Goal: Task Accomplishment & Management: Complete application form

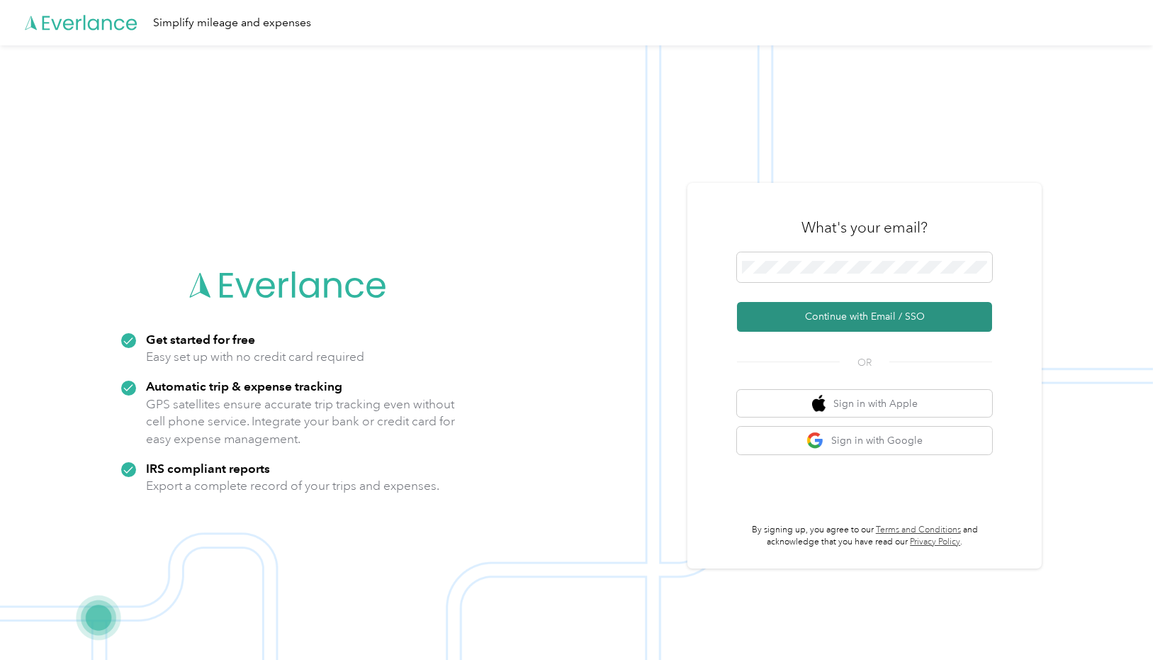
click at [850, 315] on button "Continue with Email / SSO" at bounding box center [864, 317] width 255 height 30
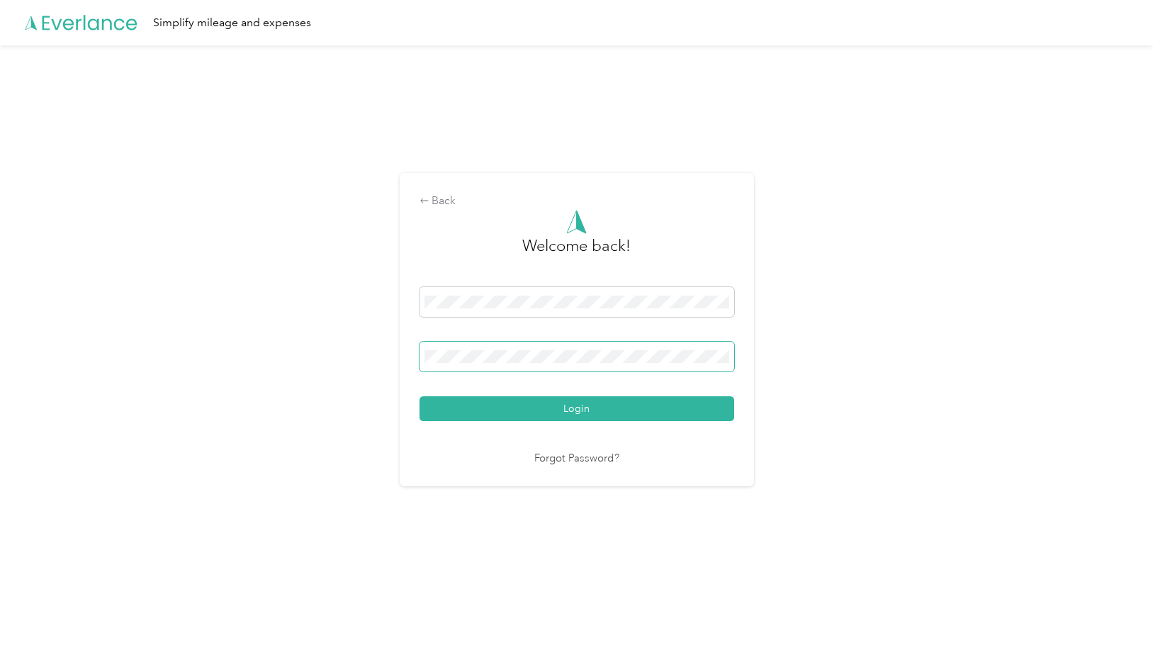
click at [420, 396] on button "Login" at bounding box center [577, 408] width 315 height 25
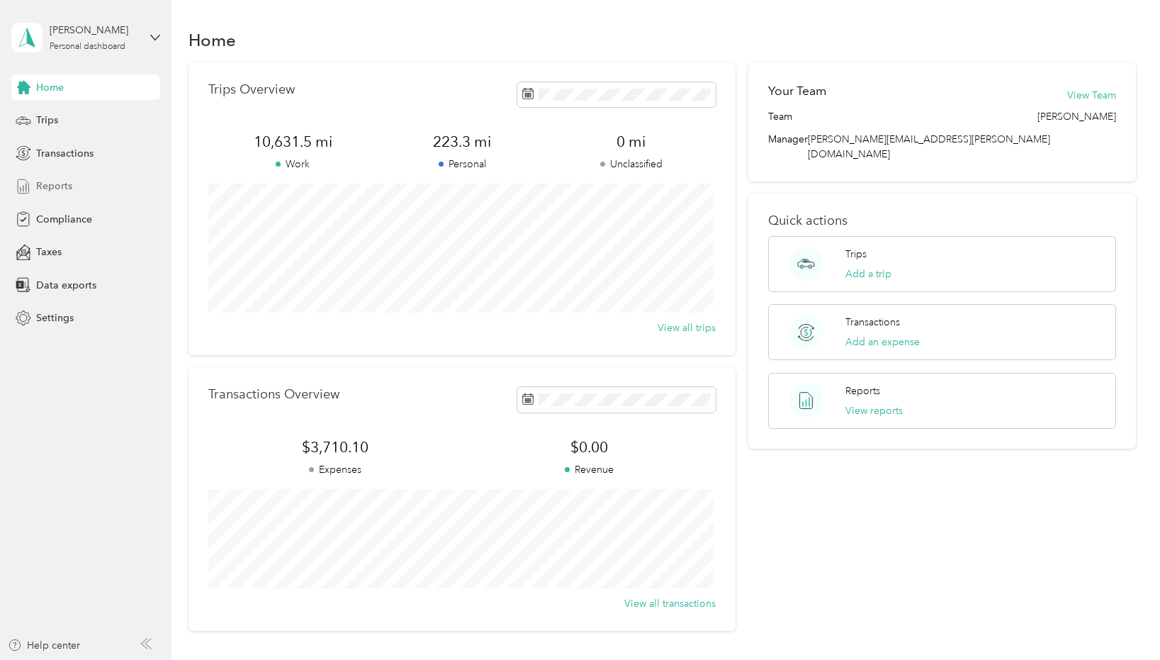
click at [50, 182] on span "Reports" at bounding box center [54, 186] width 36 height 15
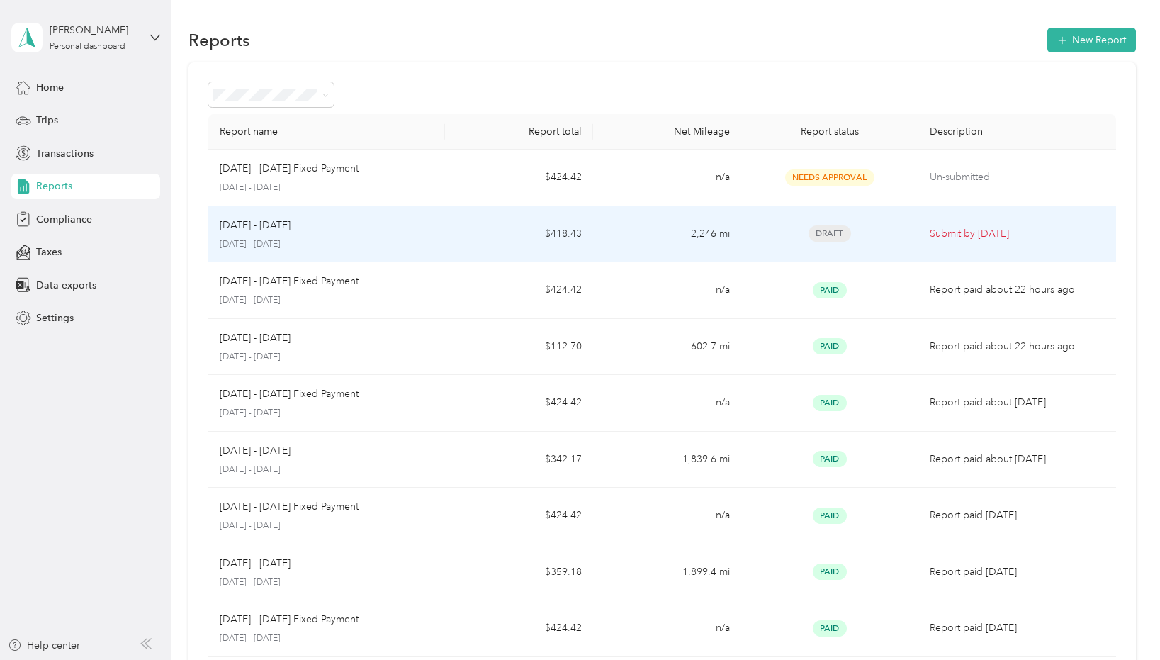
click at [826, 234] on span "Draft" at bounding box center [830, 233] width 43 height 16
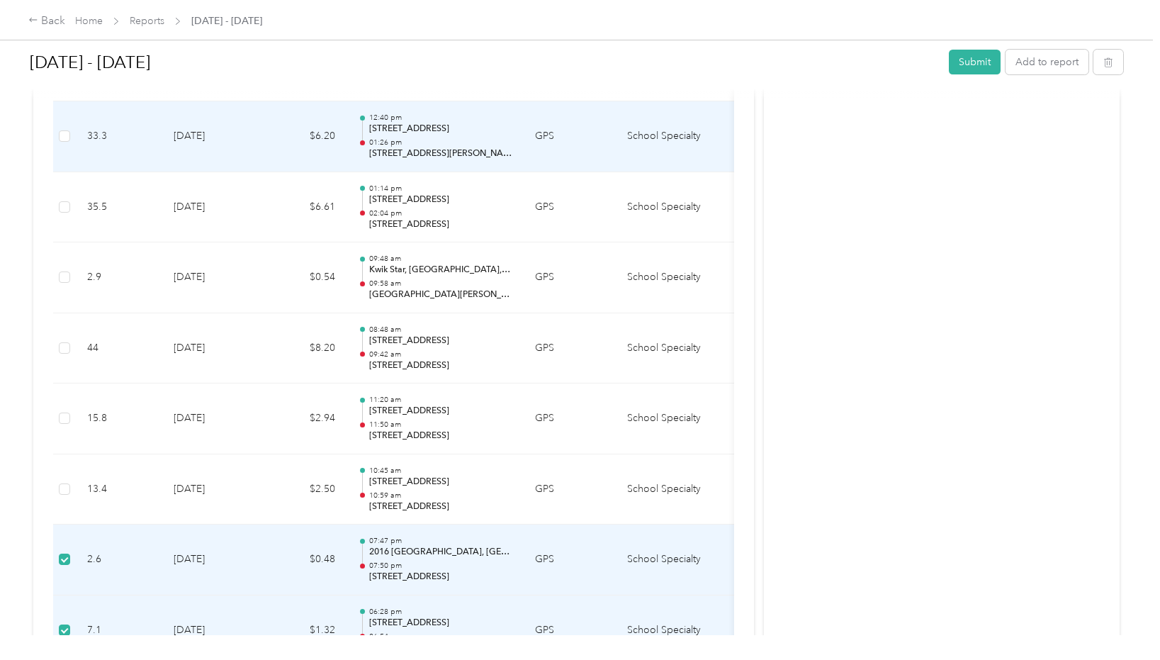
scroll to position [4109, 0]
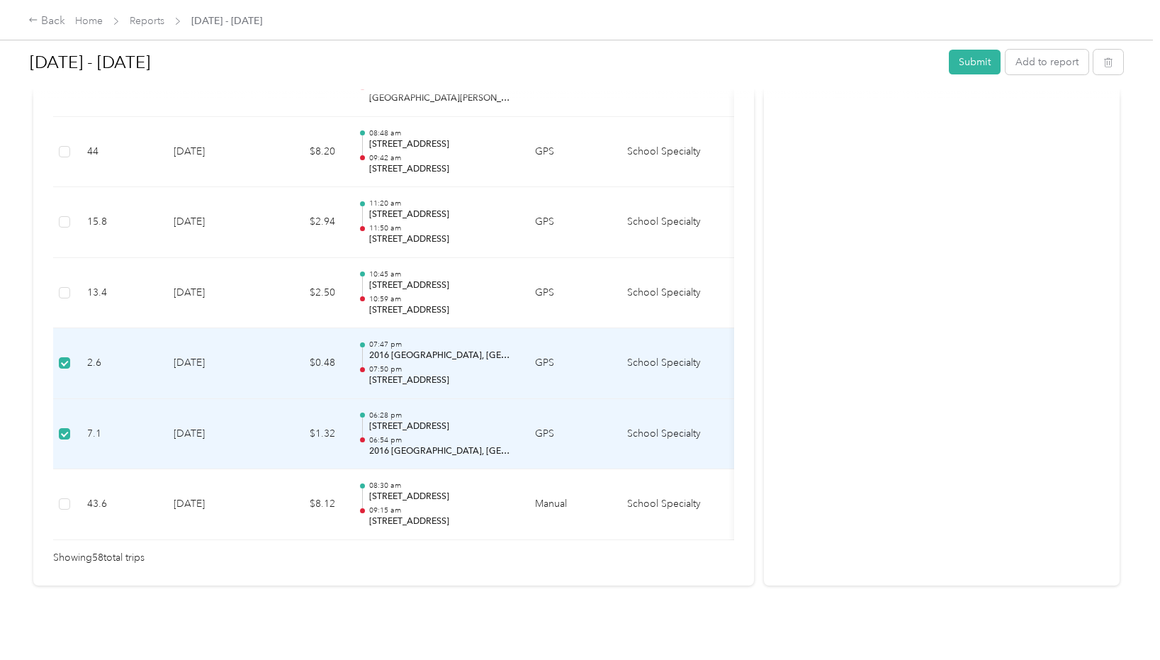
click at [670, 341] on td "School Specialty" at bounding box center [669, 363] width 106 height 71
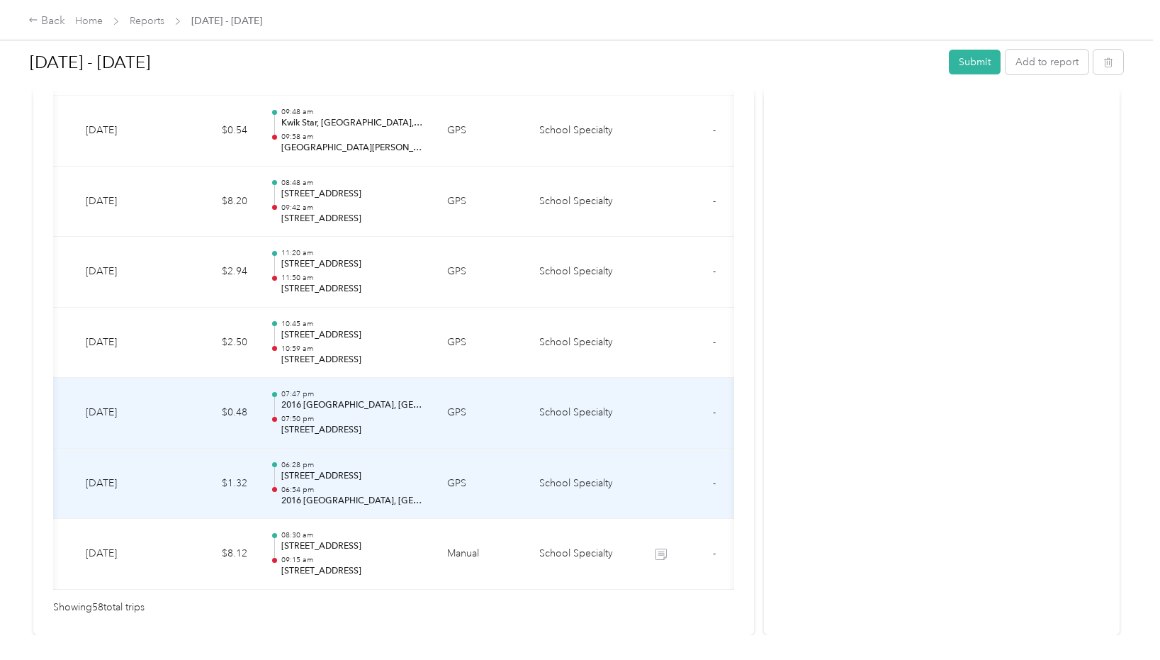
scroll to position [0, 150]
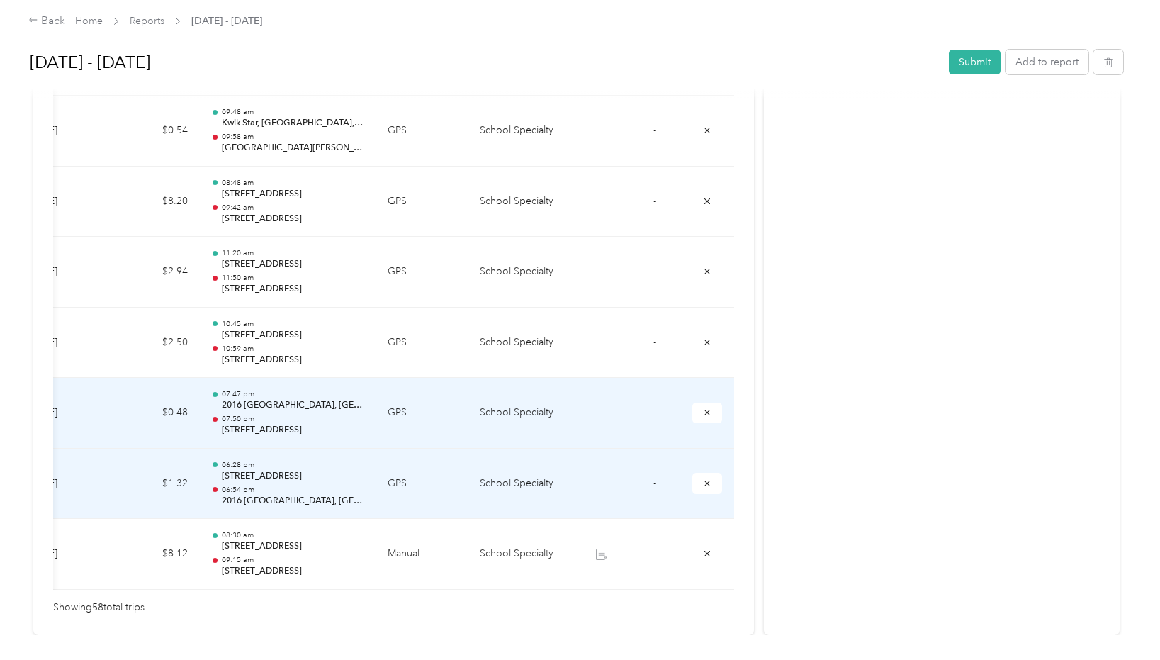
click at [655, 411] on td "-" at bounding box center [654, 413] width 53 height 71
click at [704, 422] on button "submit" at bounding box center [707, 413] width 30 height 21
click at [702, 406] on button "submit" at bounding box center [707, 413] width 30 height 21
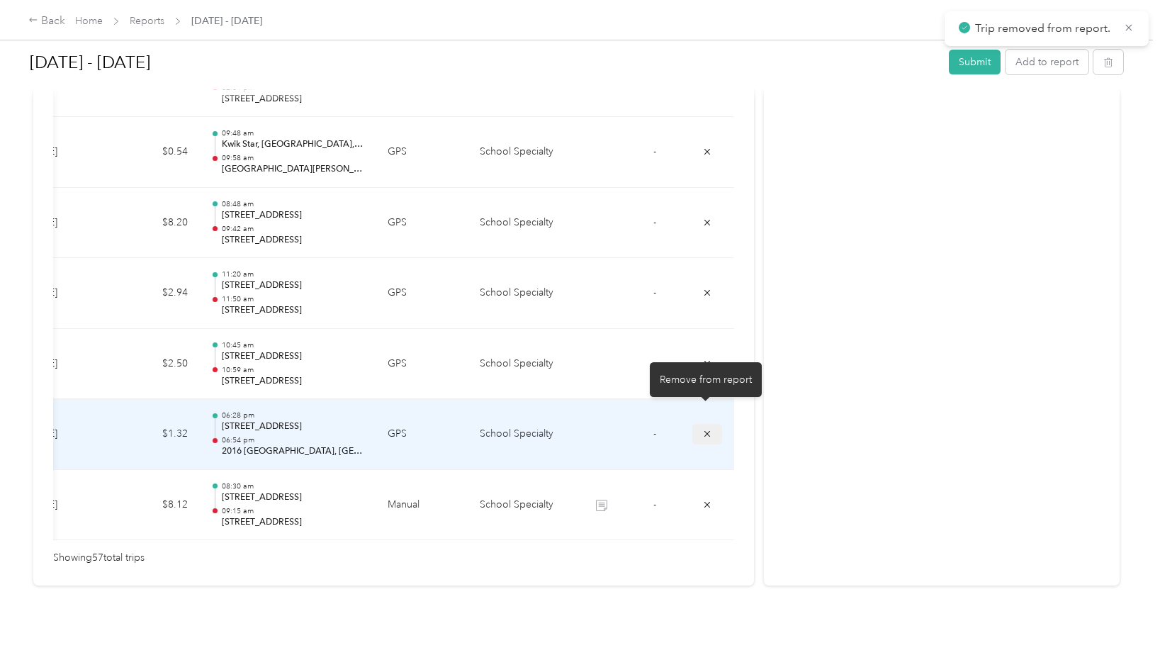
click at [705, 429] on icon "submit" at bounding box center [707, 434] width 10 height 10
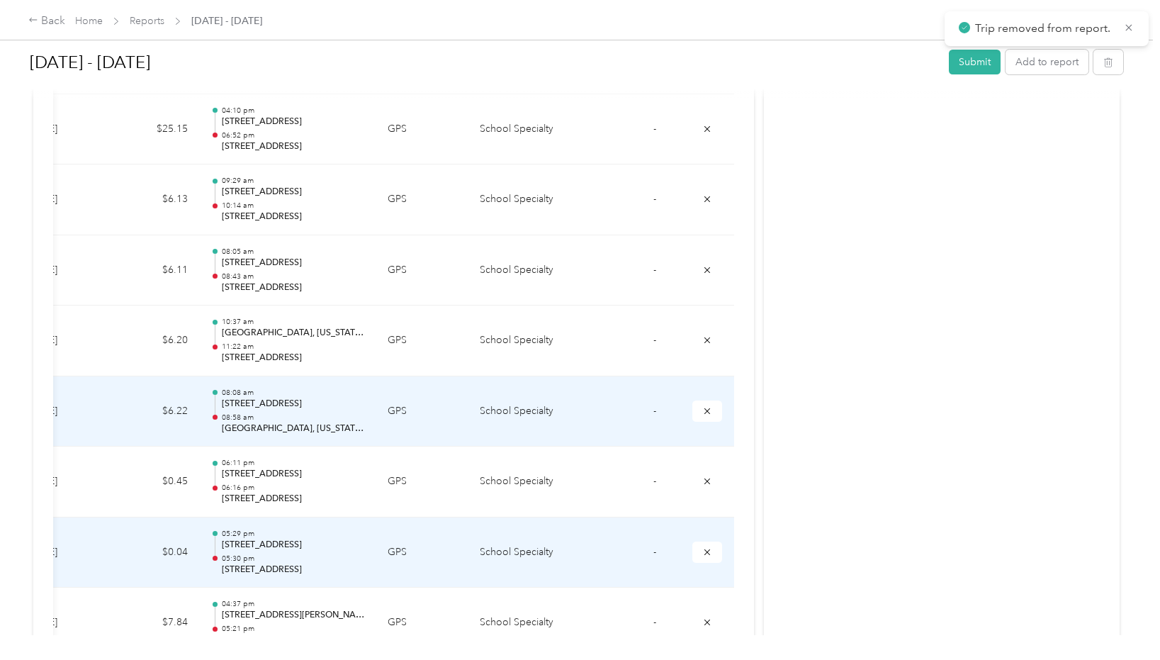
scroll to position [3259, 0]
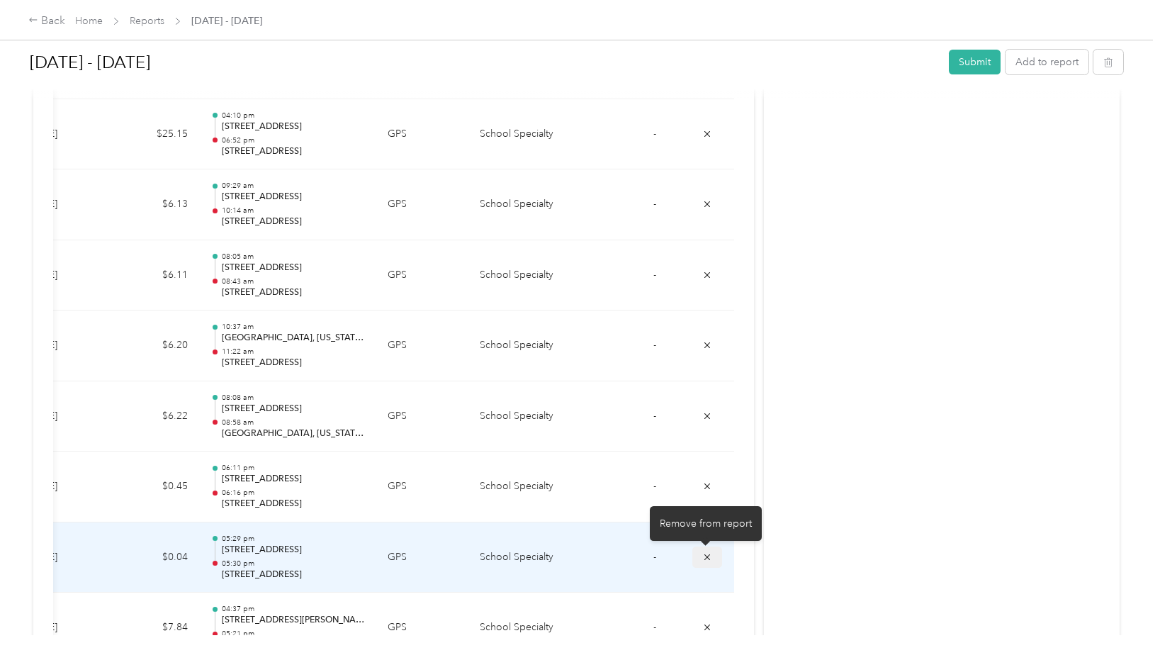
click at [706, 556] on icon "submit" at bounding box center [707, 557] width 6 height 6
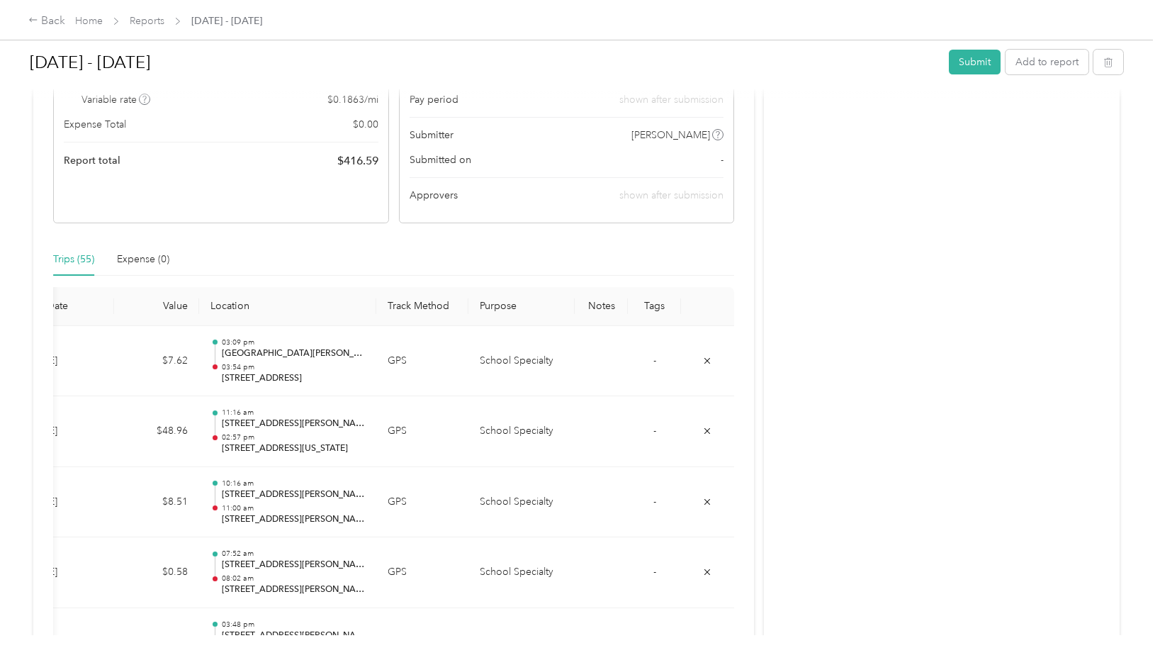
scroll to position [0, 0]
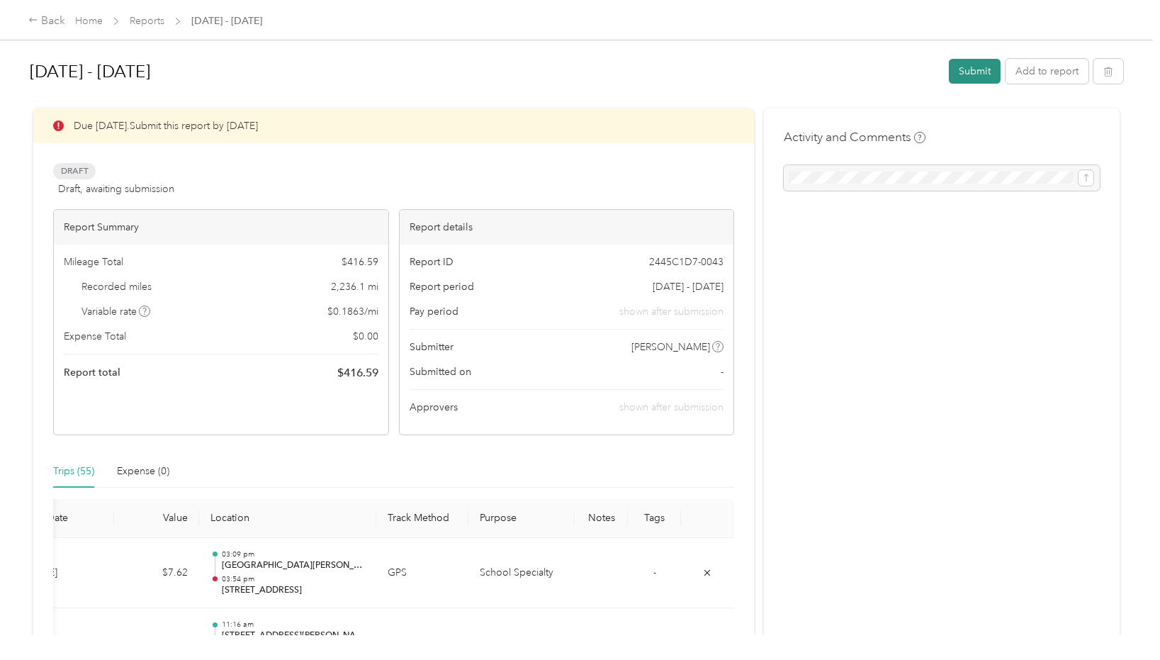
click at [972, 70] on button "Submit" at bounding box center [975, 71] width 52 height 25
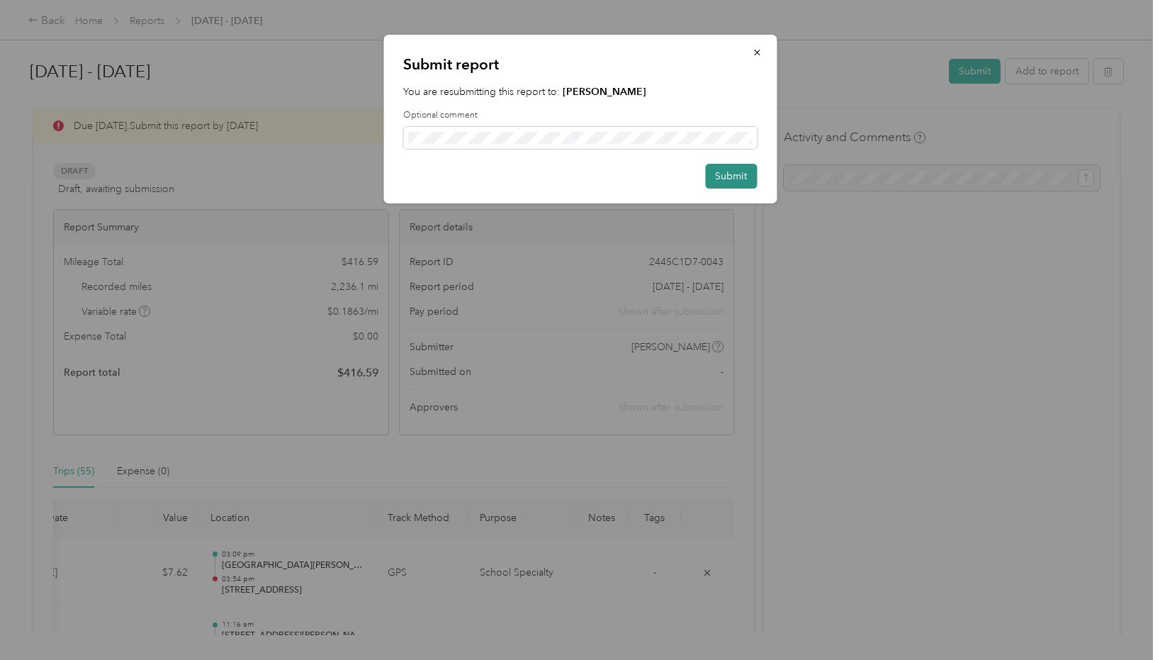
click at [741, 179] on button "Submit" at bounding box center [731, 176] width 52 height 25
